Goal: Entertainment & Leisure: Consume media (video, audio)

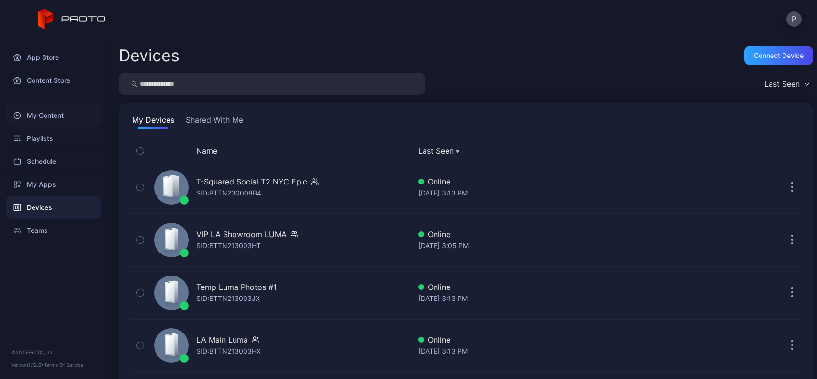
click at [96, 116] on div "My Content" at bounding box center [53, 115] width 95 height 23
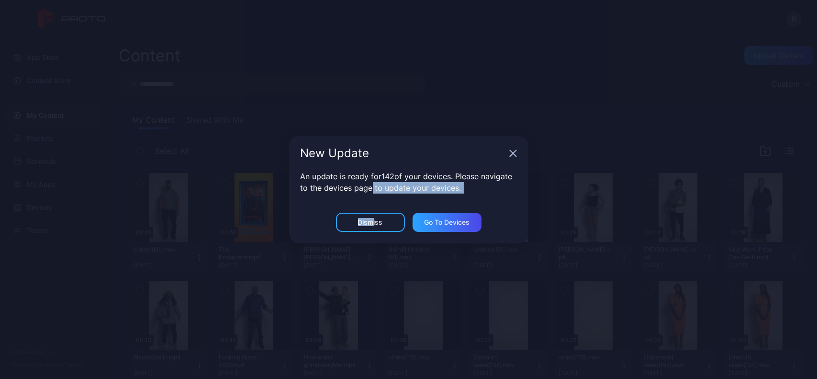
click at [371, 213] on div "New Update An update is ready for 142 of your devices. Please navigate to the d…" at bounding box center [408, 189] width 239 height 107
click at [371, 213] on div "Dismiss" at bounding box center [370, 221] width 69 height 19
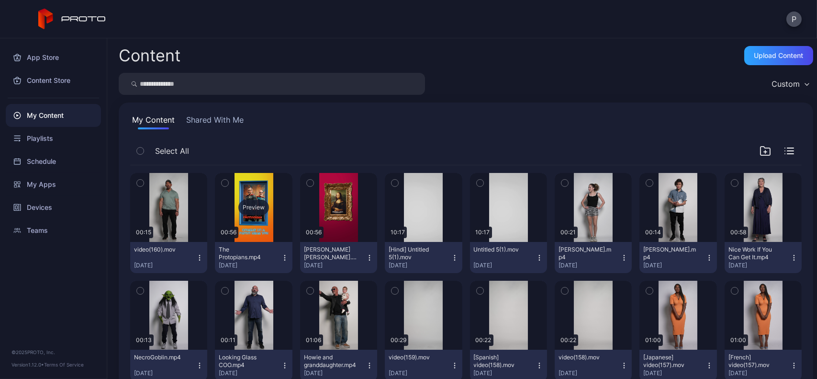
click at [274, 214] on div "Preview" at bounding box center [253, 207] width 77 height 69
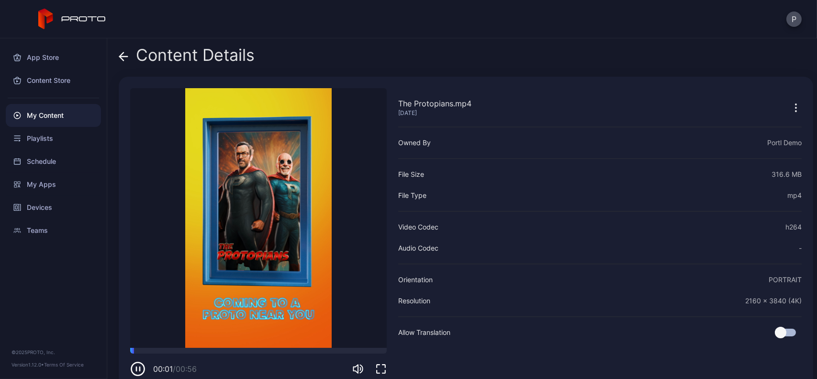
click at [72, 110] on div "My Content" at bounding box center [53, 115] width 95 height 23
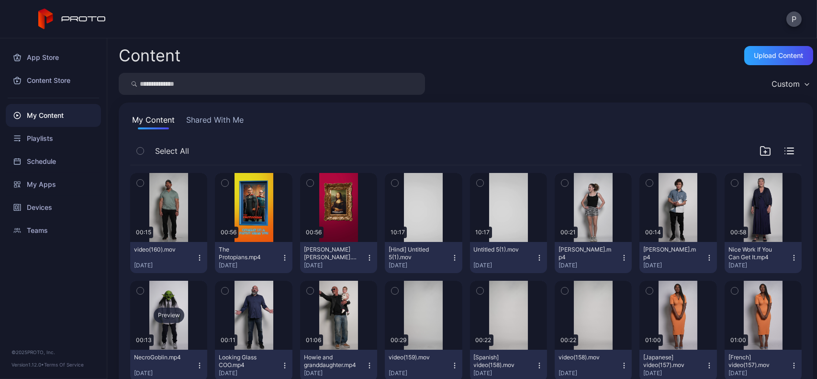
click at [174, 302] on div "Preview" at bounding box center [168, 314] width 77 height 69
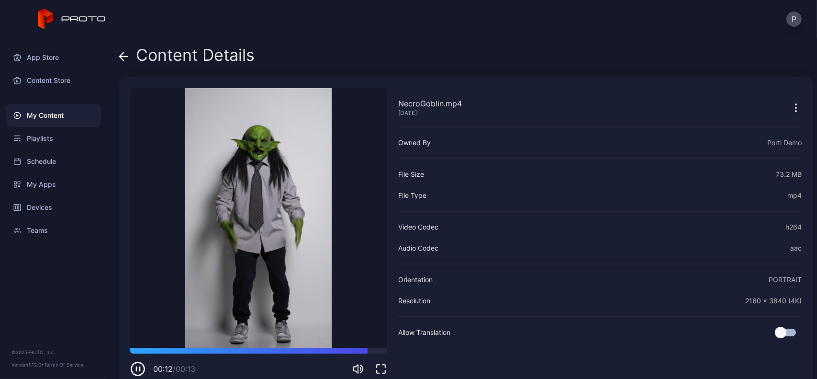
click at [123, 61] on span at bounding box center [124, 55] width 10 height 18
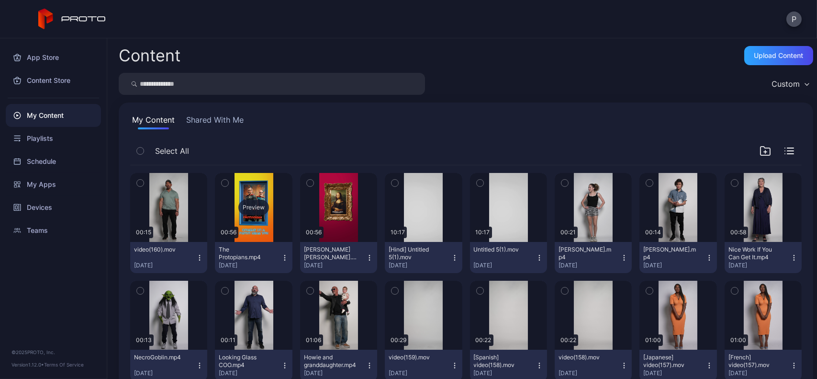
click at [257, 197] on div "Preview" at bounding box center [253, 207] width 77 height 69
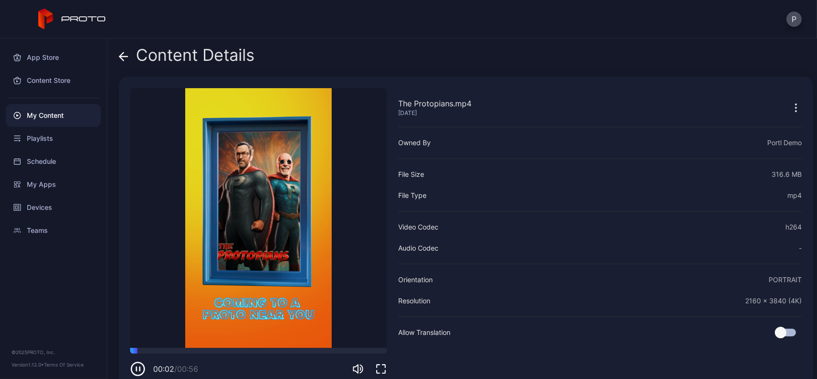
click at [126, 53] on icon at bounding box center [124, 57] width 10 height 10
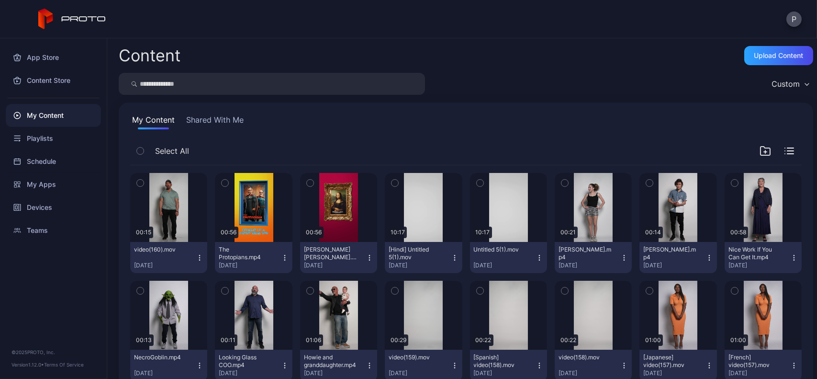
scroll to position [72, 0]
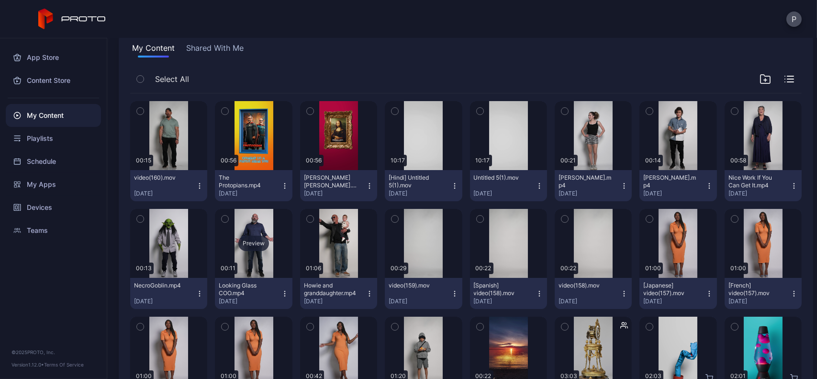
click at [255, 212] on div "Preview" at bounding box center [253, 243] width 77 height 69
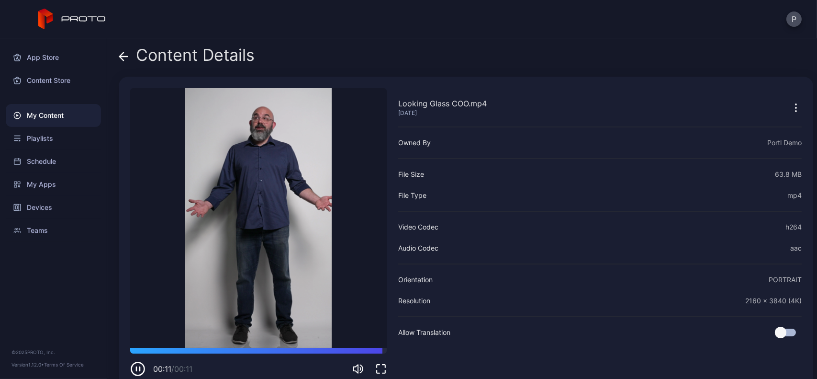
click at [255, 212] on video "Sorry, your browser doesn‘t support embedded videos" at bounding box center [258, 217] width 256 height 259
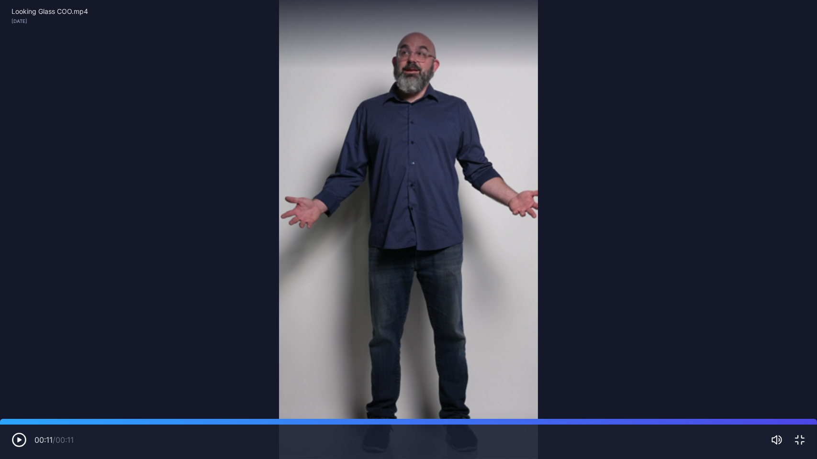
click at [807, 378] on div "00:11 / 00:11" at bounding box center [408, 442] width 817 height 34
click at [803, 378] on icon "button" at bounding box center [799, 440] width 11 height 11
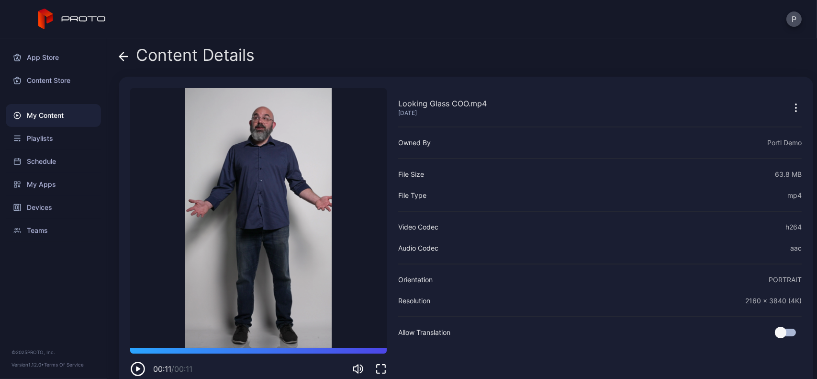
click at [82, 114] on div "My Content" at bounding box center [53, 115] width 95 height 23
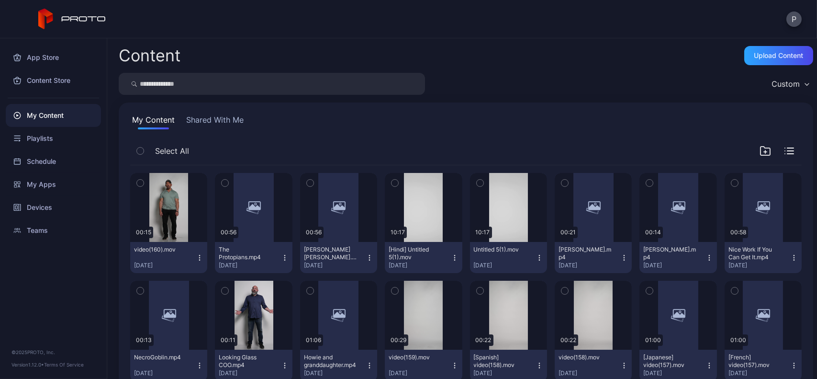
scroll to position [72, 0]
